Goal: Task Accomplishment & Management: Manage account settings

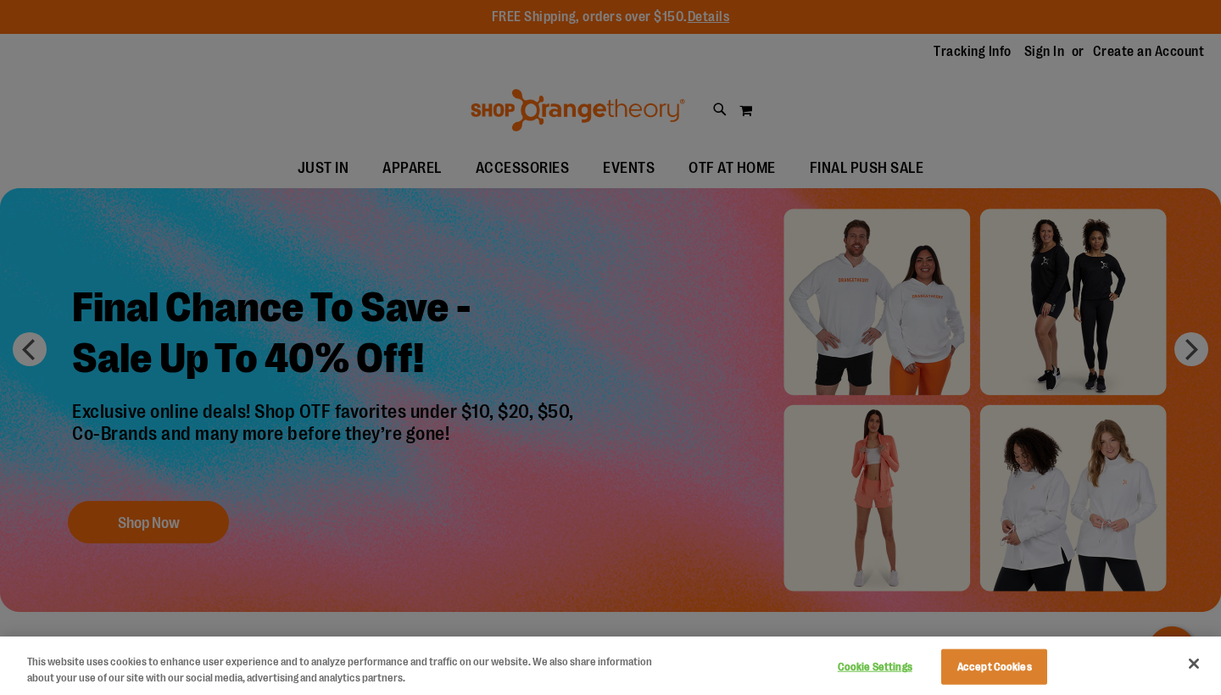
click at [1003, 66] on div at bounding box center [610, 347] width 1221 height 695
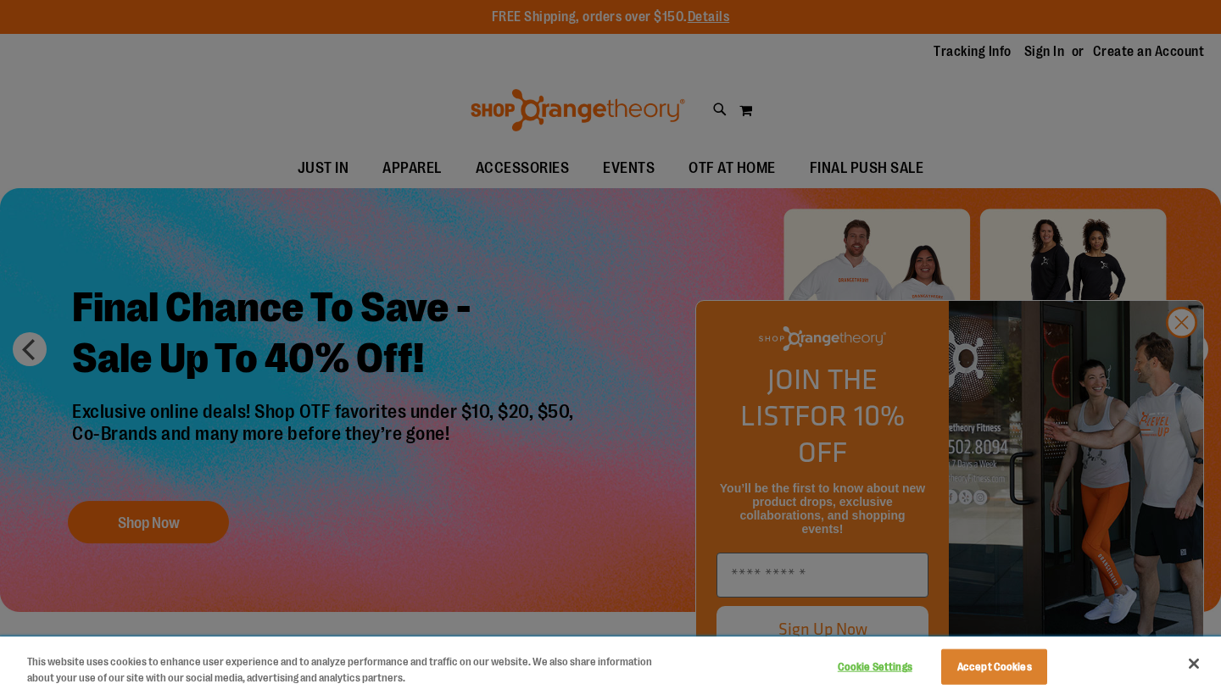
click at [984, 671] on button "Accept Cookies" at bounding box center [994, 667] width 106 height 36
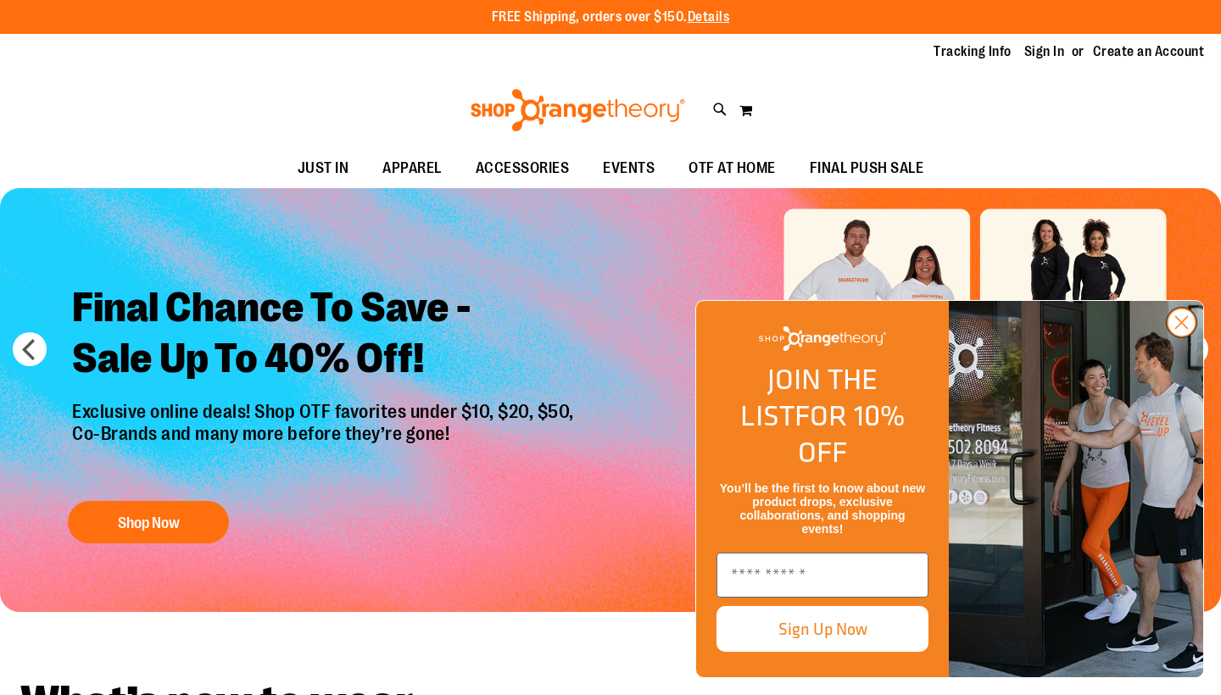
click at [1185, 329] on icon "Close dialog" at bounding box center [1182, 323] width 12 height 12
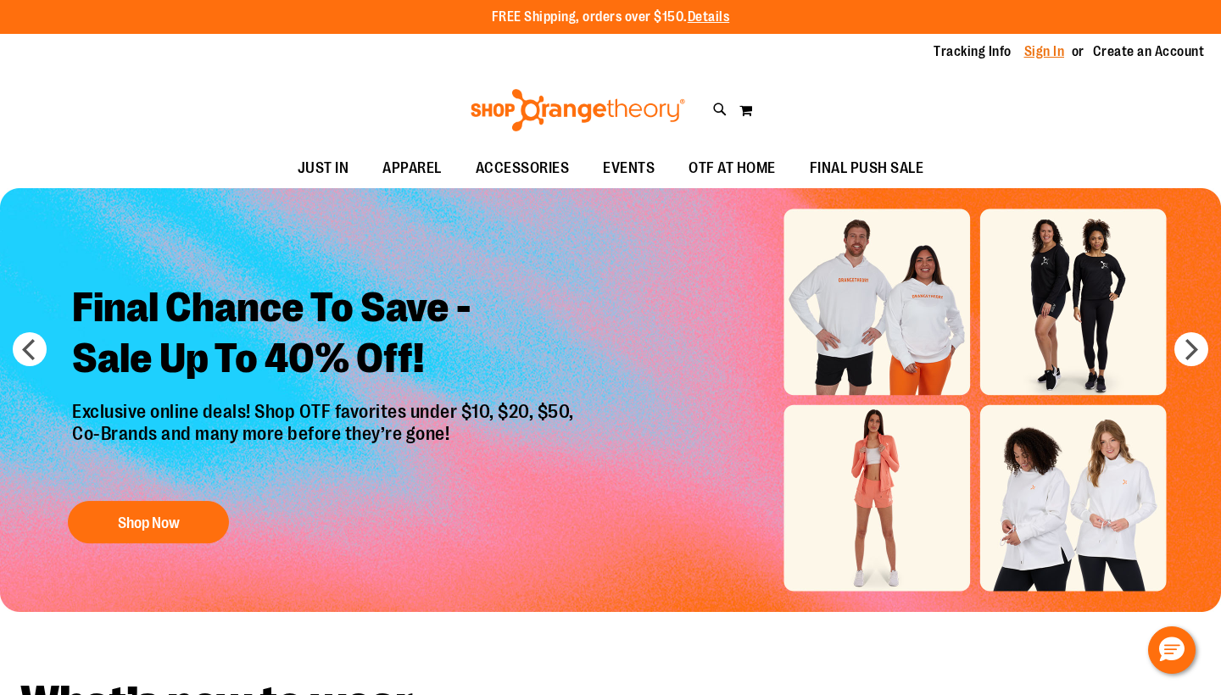
click at [1044, 54] on link "Sign In" at bounding box center [1044, 51] width 41 height 19
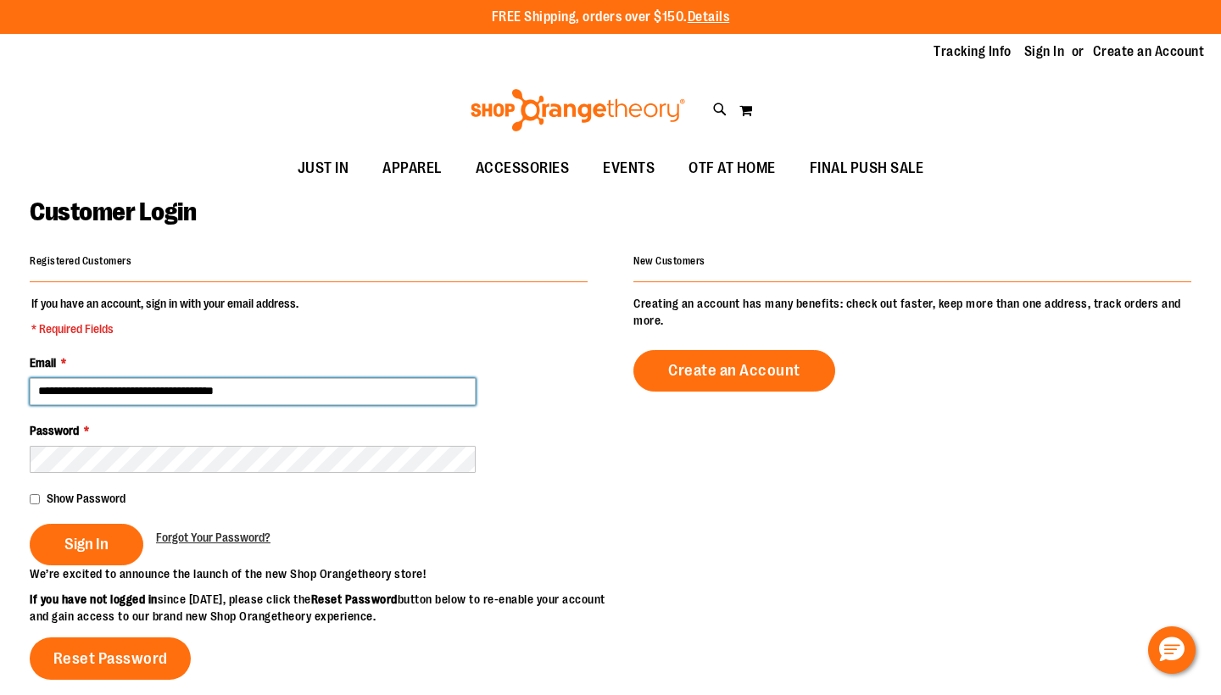
type input "**********"
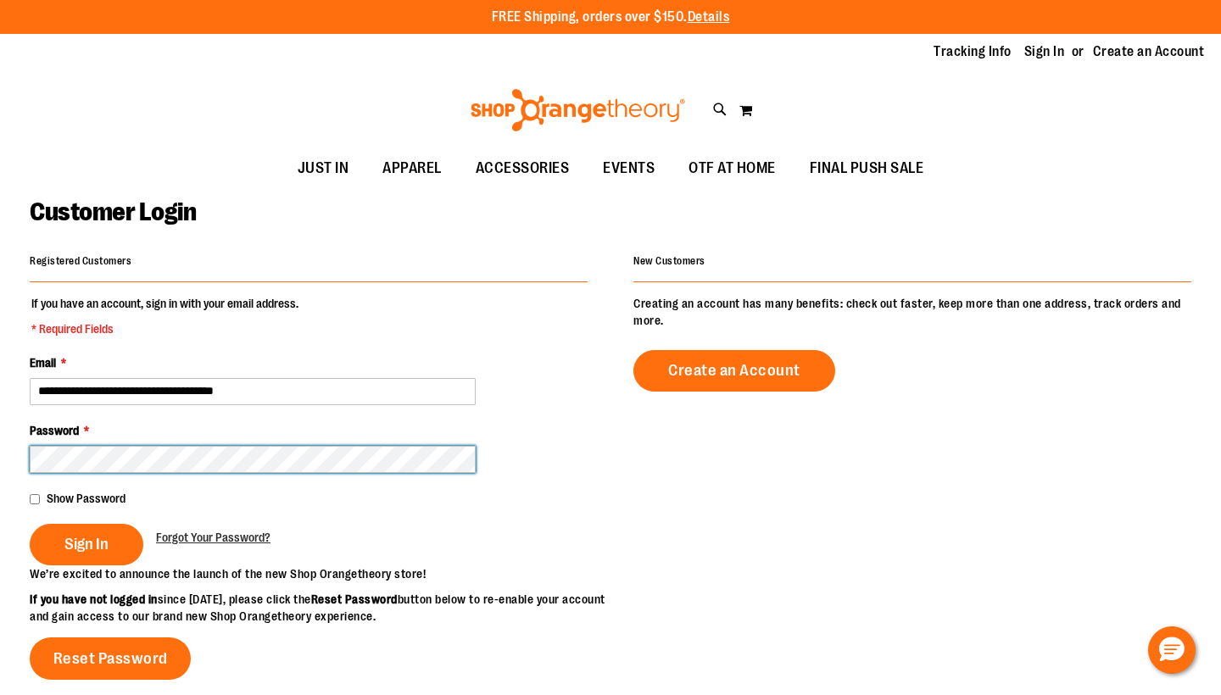
click at [86, 542] on button "Sign In" at bounding box center [87, 545] width 114 height 42
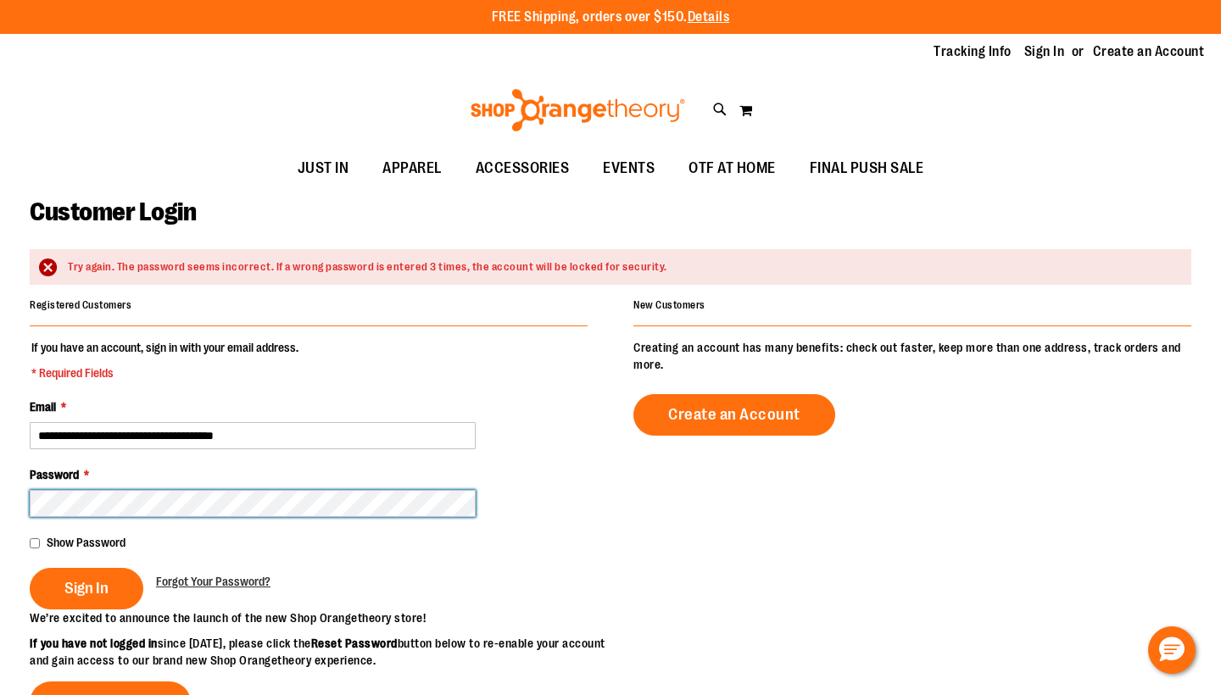
click at [86, 587] on button "Sign In" at bounding box center [87, 589] width 114 height 42
